Goal: Task Accomplishment & Management: Complete application form

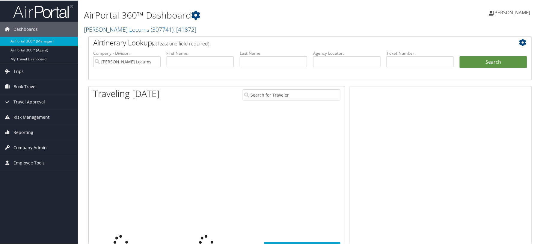
click at [31, 144] on span "Company Admin" at bounding box center [29, 147] width 33 height 15
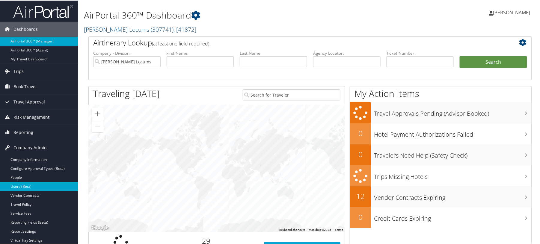
click at [27, 182] on link "Users (Beta)" at bounding box center [39, 186] width 78 height 9
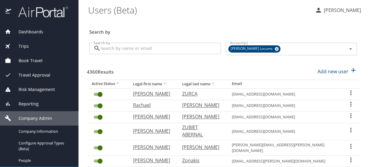
click at [145, 48] on input "Search by" at bounding box center [161, 48] width 120 height 11
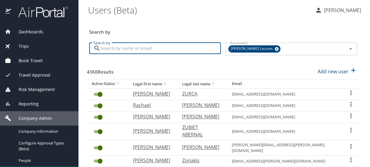
paste input "[EMAIL_ADDRESS][DOMAIN_NAME]"
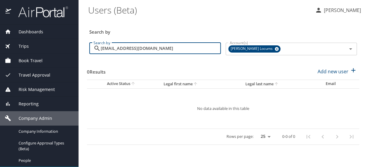
type input "[EMAIL_ADDRESS][DOMAIN_NAME]"
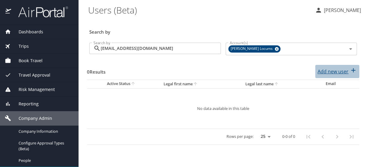
click at [329, 71] on p "Add new user" at bounding box center [333, 71] width 31 height 7
select select "US"
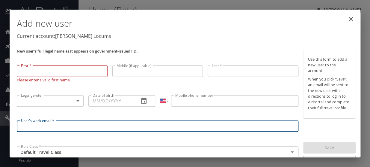
click at [42, 124] on input "User's work email *" at bounding box center [158, 125] width 282 height 11
paste input "[EMAIL_ADDRESS][DOMAIN_NAME]"
type input "[EMAIL_ADDRESS][DOMAIN_NAME]"
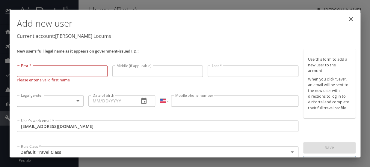
click at [63, 72] on input "First *" at bounding box center [62, 70] width 91 height 11
paste input "[PERSON_NAME]"
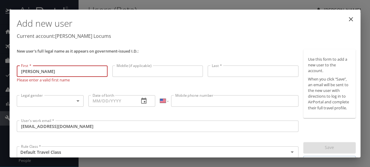
drag, startPoint x: 70, startPoint y: 72, endPoint x: 46, endPoint y: 73, distance: 24.3
click at [46, 73] on input "[PERSON_NAME]" at bounding box center [62, 70] width 91 height 11
type input "[PERSON_NAME]"
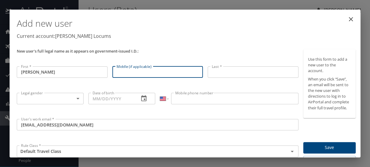
click at [118, 72] on input "Middle (if applicable)" at bounding box center [157, 71] width 91 height 11
paste input "[PERSON_NAME]"
drag, startPoint x: 141, startPoint y: 71, endPoint x: 55, endPoint y: 55, distance: 87.7
click at [57, 62] on div "New user's full legal name as it appears on government-issued I.D.: First * [PE…" at bounding box center [157, 108] width 286 height 122
drag, startPoint x: 167, startPoint y: 72, endPoint x: 130, endPoint y: 66, distance: 37.5
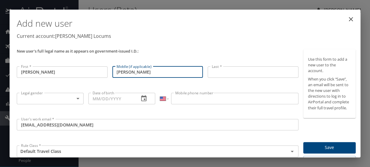
click at [129, 69] on input "[PERSON_NAME]" at bounding box center [157, 71] width 91 height 11
type input "[PERSON_NAME]"
click at [232, 73] on input "Last *" at bounding box center [253, 71] width 91 height 11
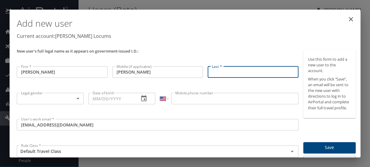
paste input "[PERSON_NAME]"
drag, startPoint x: 250, startPoint y: 73, endPoint x: 37, endPoint y: 42, distance: 215.2
click at [39, 43] on div "Add new user Current account: [PERSON_NAME] Locums New user's full legal name a…" at bounding box center [186, 90] width 344 height 157
type input "[PERSON_NAME]"
click at [52, 94] on body "Dashboards AirPortal 360™ Manager My Travel Dashboard Trips Airtinerary® Lookup…" at bounding box center [185, 83] width 370 height 167
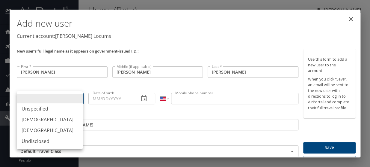
click at [38, 117] on li "[DEMOGRAPHIC_DATA]" at bounding box center [50, 119] width 66 height 11
type input "[DEMOGRAPHIC_DATA]"
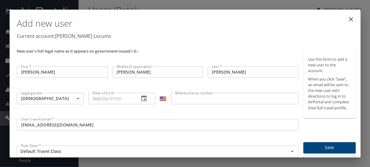
drag, startPoint x: 96, startPoint y: 95, endPoint x: 93, endPoint y: 99, distance: 4.7
click at [96, 96] on input "Date of birth" at bounding box center [111, 98] width 46 height 11
click at [91, 97] on input "Date of birth" at bounding box center [111, 98] width 46 height 11
paste input "[DATE]"
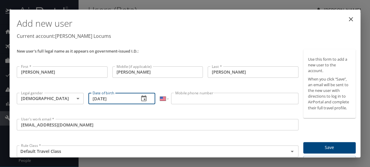
type input "[DATE]"
click at [178, 99] on input "Mobile phone number" at bounding box center [234, 98] width 127 height 11
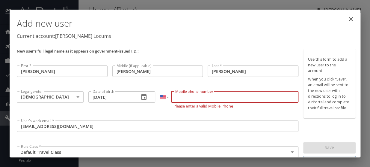
click at [201, 99] on input "Mobile phone number" at bounding box center [234, 96] width 127 height 11
paste input "[PHONE_NUMBER]"
type input "[PHONE_NUMBER]"
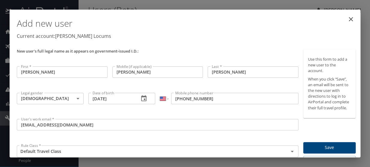
drag, startPoint x: 227, startPoint y: 49, endPoint x: 218, endPoint y: 50, distance: 9.1
click at [228, 50] on p "New user's full legal name as it appears on government-issued I.D.:" at bounding box center [158, 51] width 282 height 4
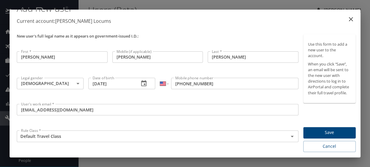
scroll to position [24, 0]
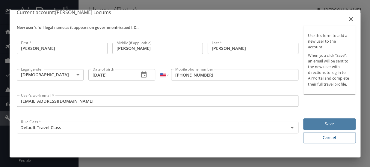
click at [312, 125] on span "Save" at bounding box center [329, 123] width 43 height 7
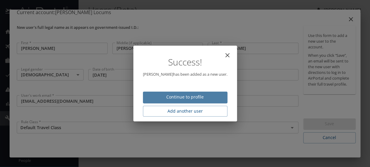
click at [167, 99] on span "Continue to profile" at bounding box center [185, 96] width 75 height 7
select select "US"
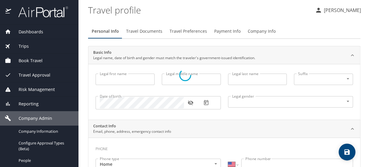
type input "[PERSON_NAME]"
type input "[DEMOGRAPHIC_DATA]"
select select "US"
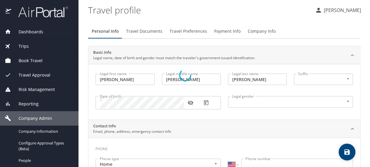
select select "US"
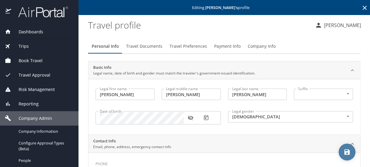
click at [347, 149] on icon "save" at bounding box center [346, 151] width 5 height 5
select select "US"
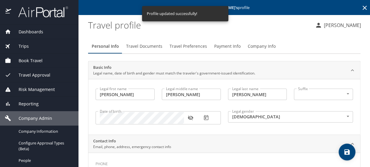
select select "US"
click at [344, 149] on icon "save" at bounding box center [346, 151] width 5 height 5
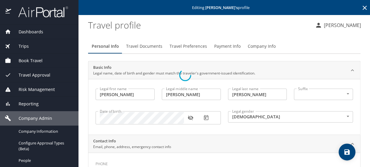
select select "US"
